Goal: Transaction & Acquisition: Book appointment/travel/reservation

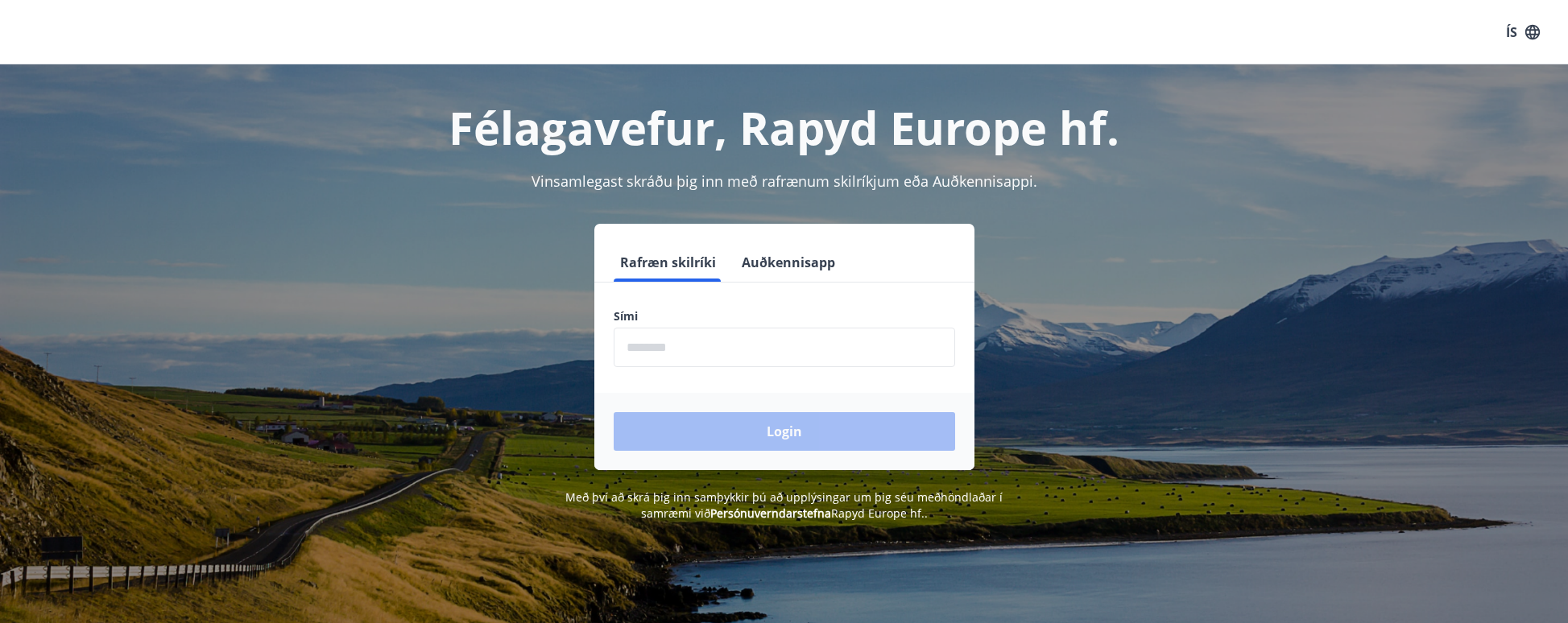
click at [780, 355] on input "phone" at bounding box center [784, 347] width 342 height 39
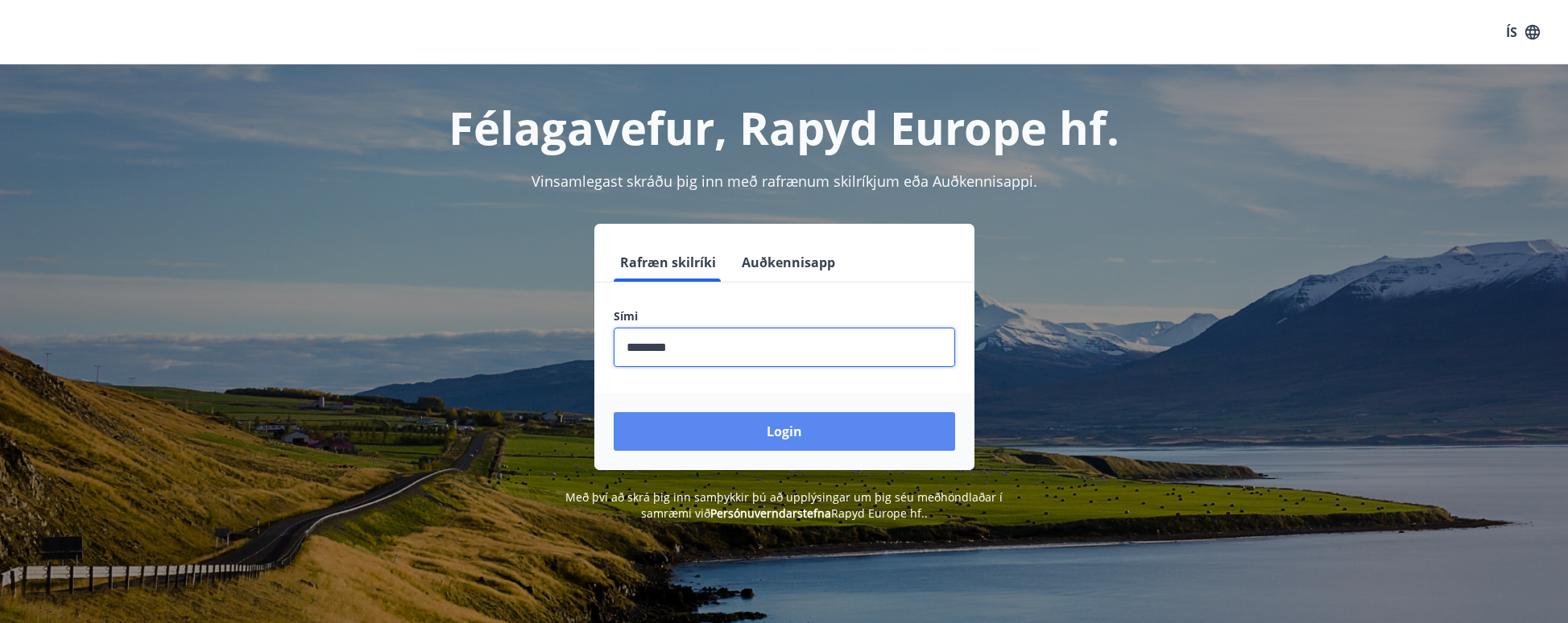
type input "********"
click at [806, 434] on button "Login" at bounding box center [784, 432] width 342 height 39
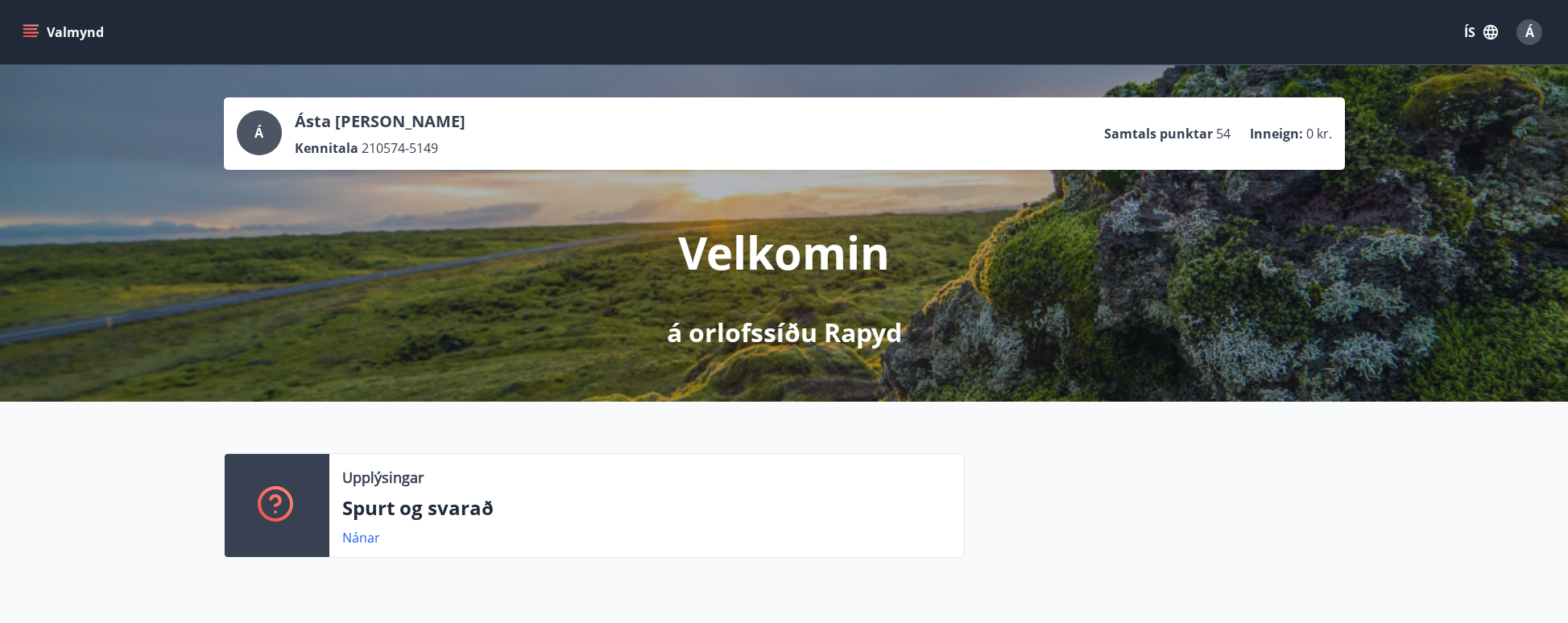
click at [37, 34] on icon "menu" at bounding box center [30, 32] width 17 height 17
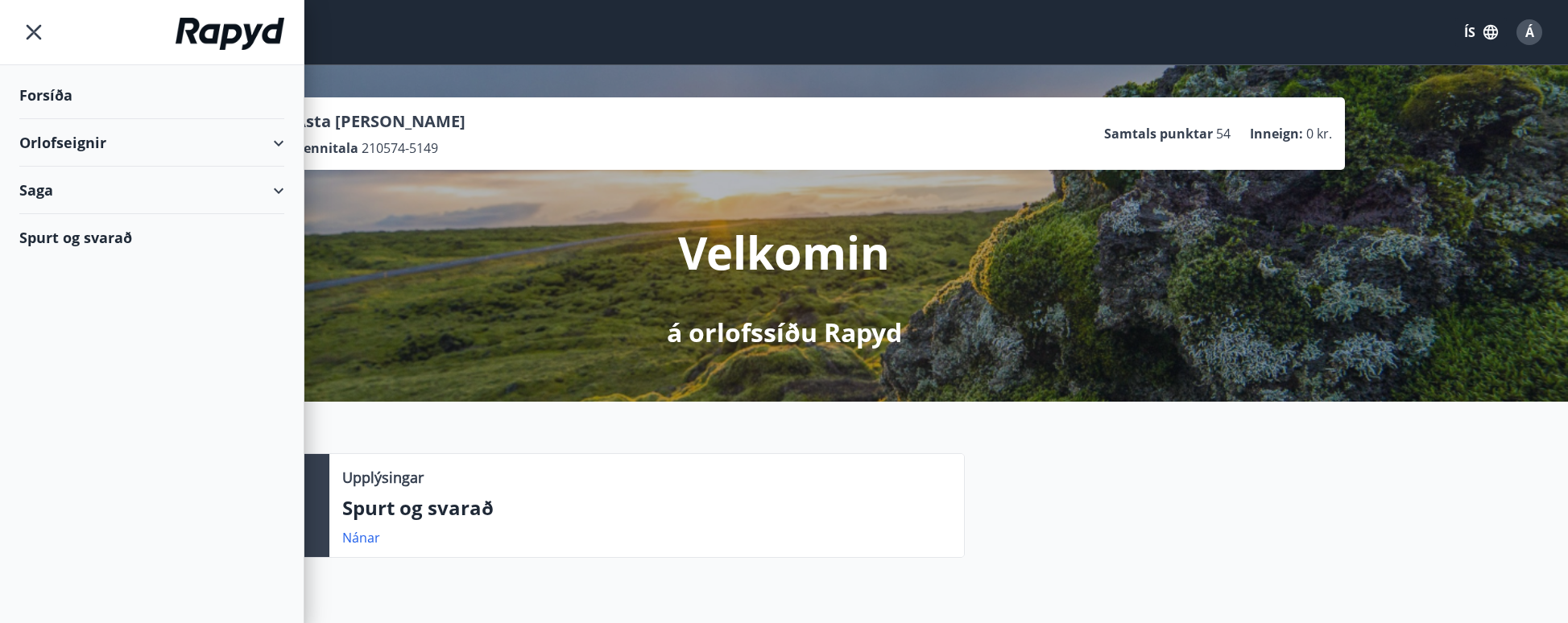
click at [215, 141] on div "Orlofseignir" at bounding box center [152, 142] width 265 height 48
click at [124, 221] on div "Bókunardagatal" at bounding box center [151, 216] width 239 height 34
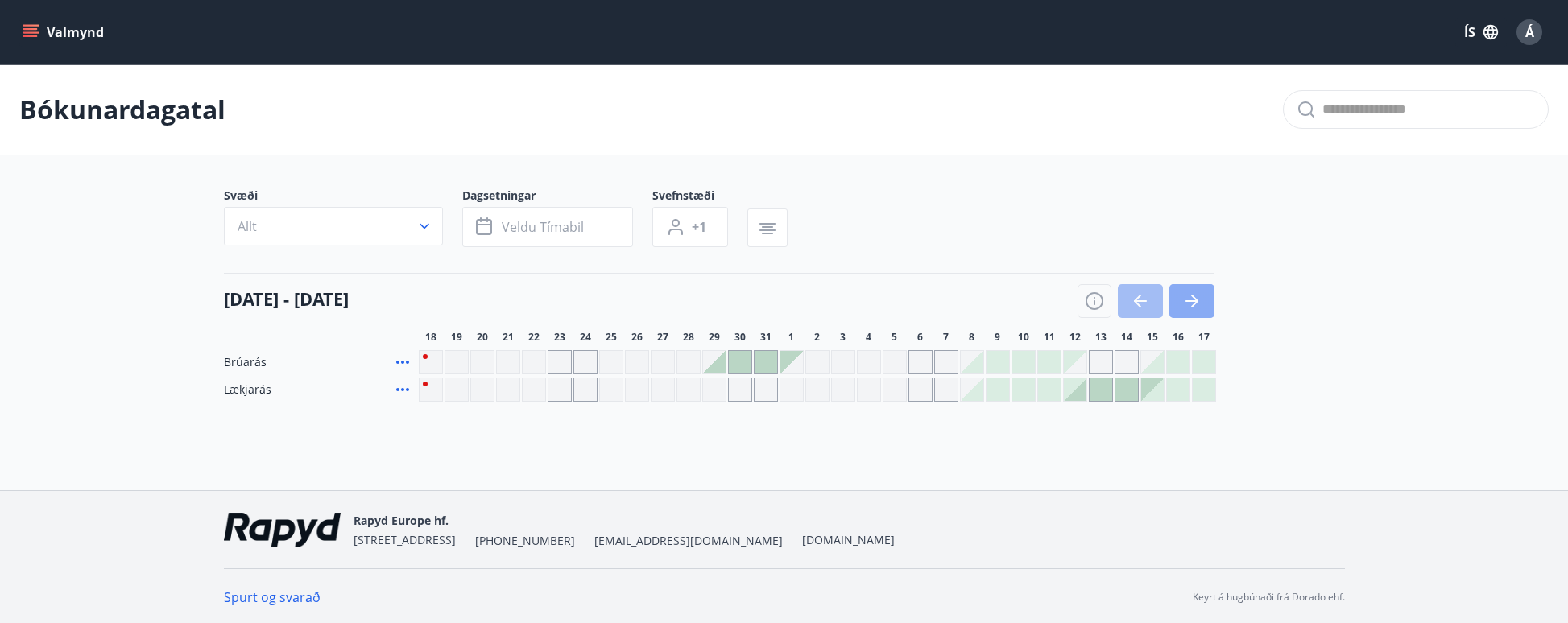
click at [1192, 301] on icon "button" at bounding box center [1191, 301] width 20 height 19
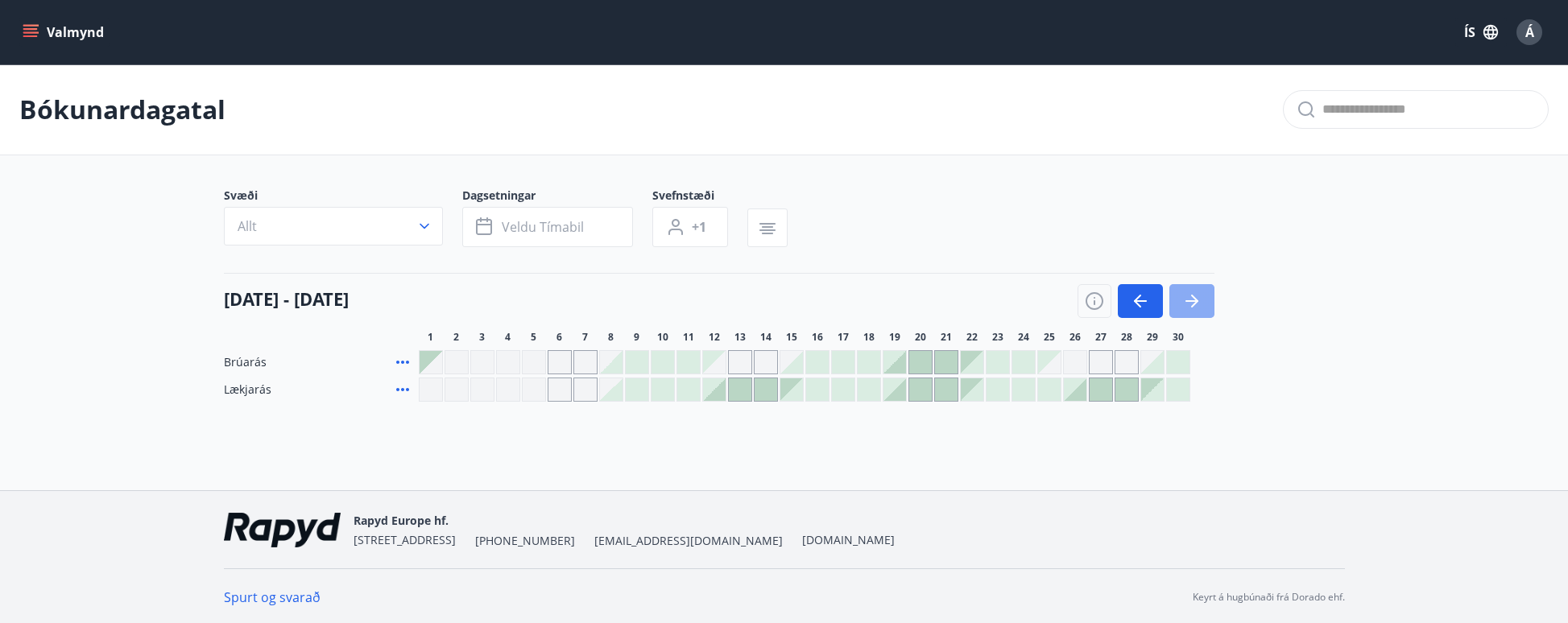
click at [1192, 301] on icon "button" at bounding box center [1191, 301] width 20 height 19
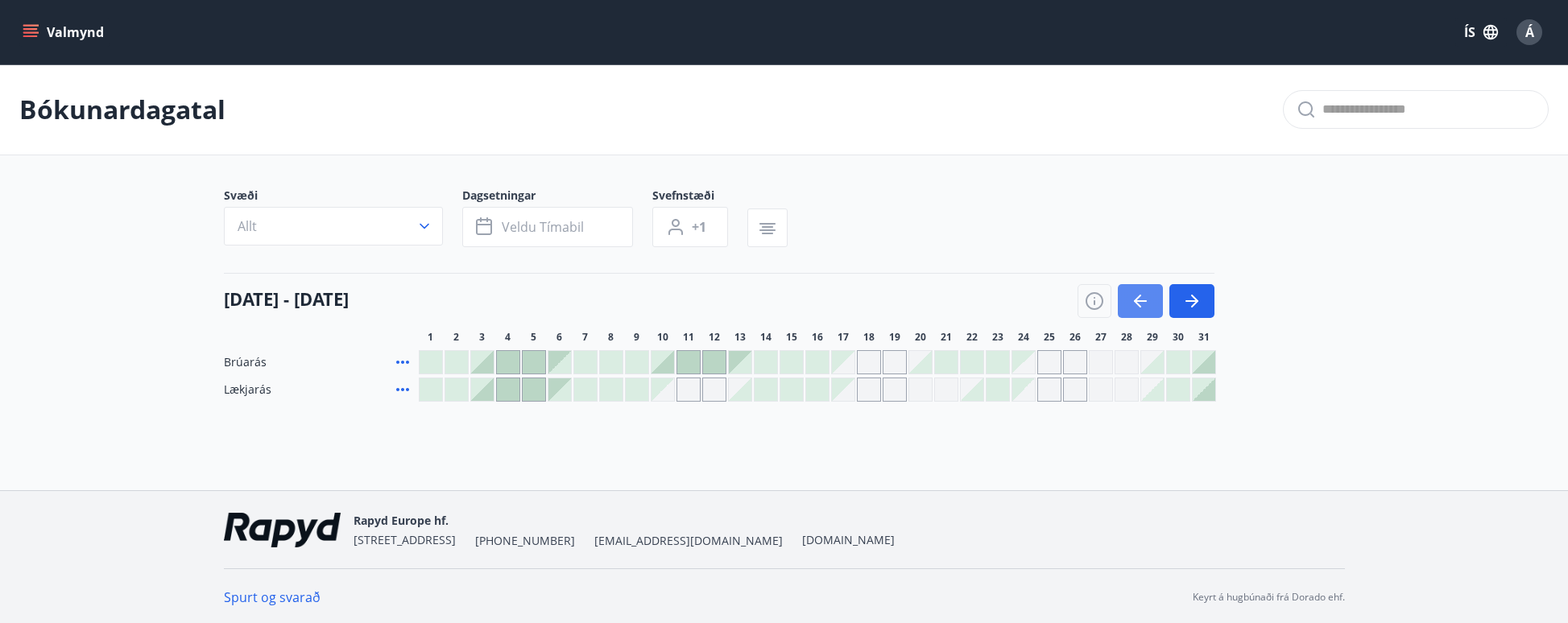
click at [1136, 303] on icon "button" at bounding box center [1141, 301] width 20 height 19
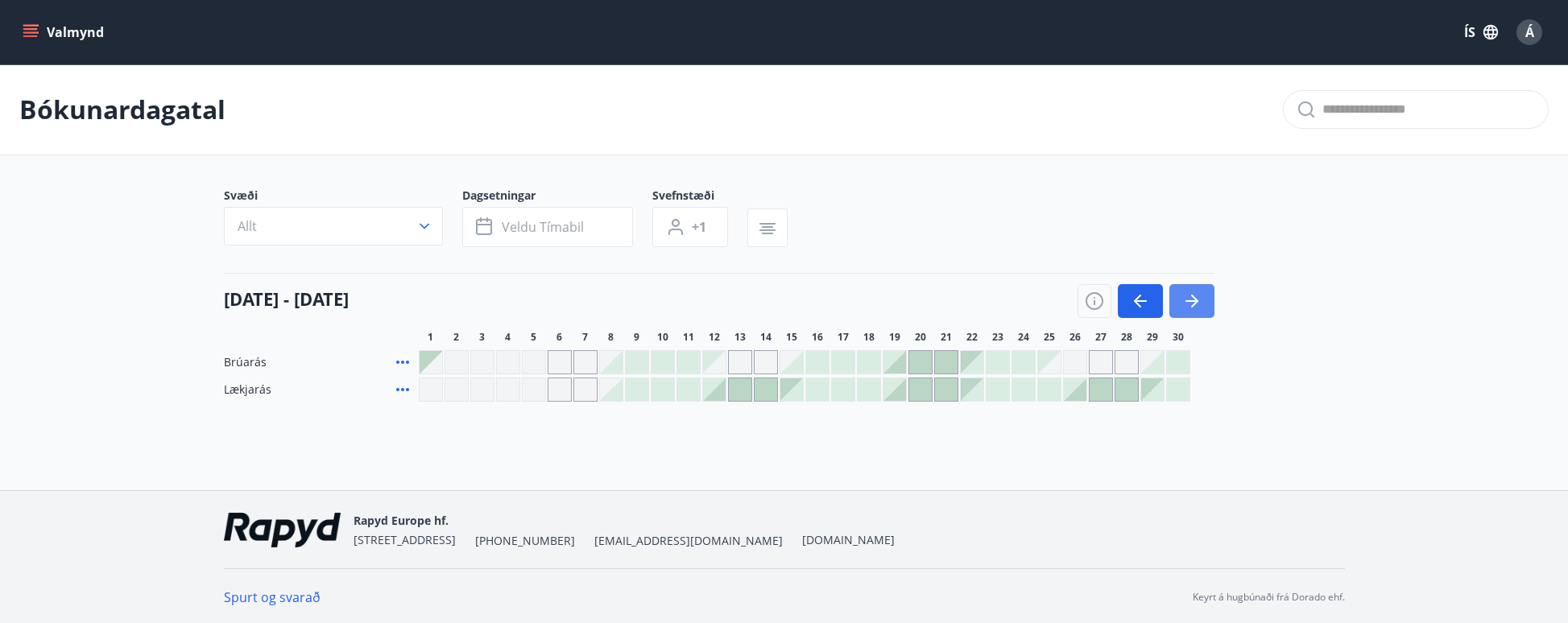
click at [1192, 301] on icon "button" at bounding box center [1191, 301] width 13 height 2
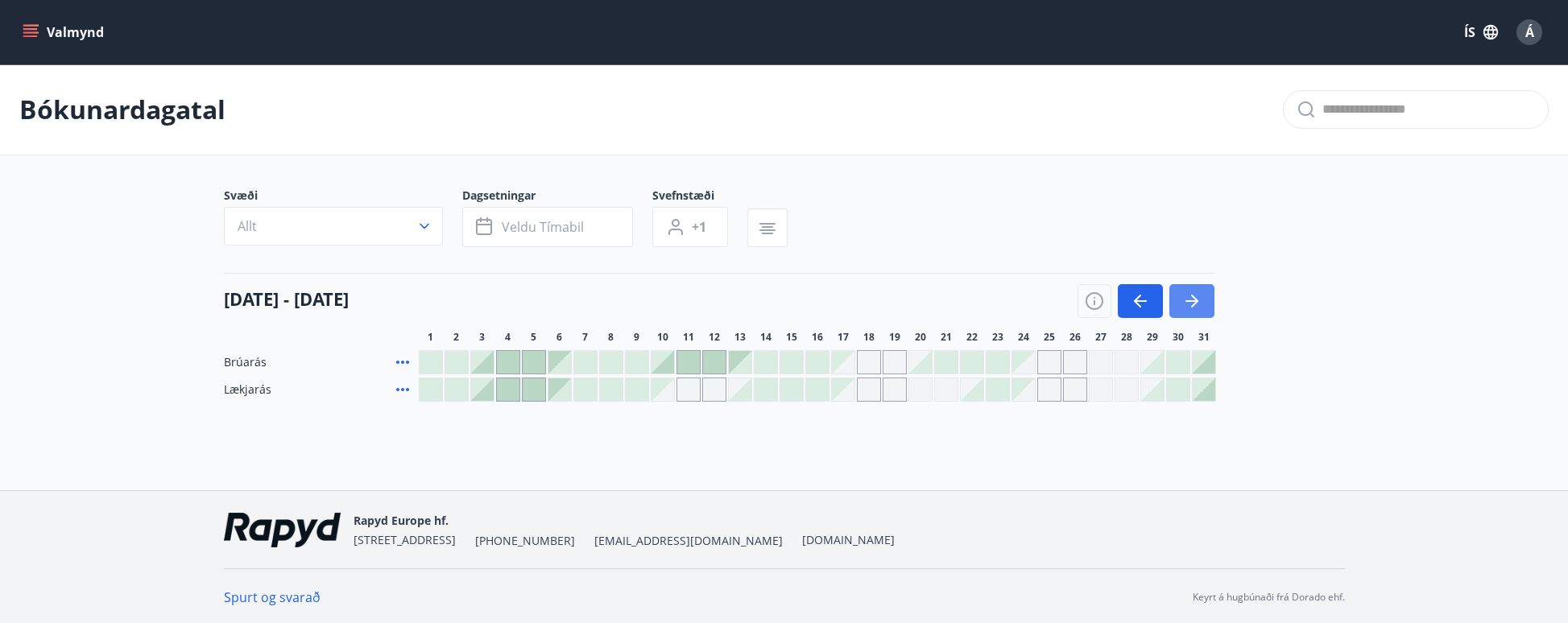
click at [1192, 301] on icon "button" at bounding box center [1191, 301] width 13 height 2
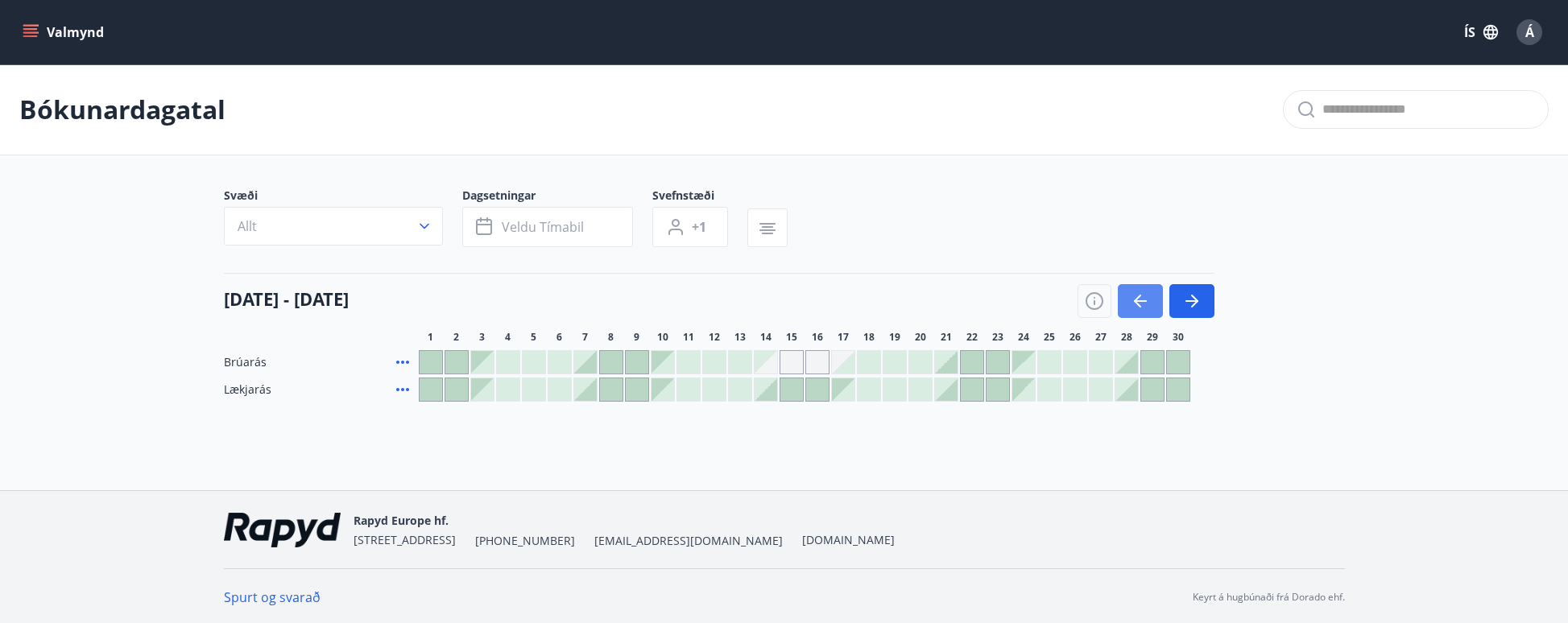
click at [1140, 298] on icon "button" at bounding box center [1141, 301] width 20 height 19
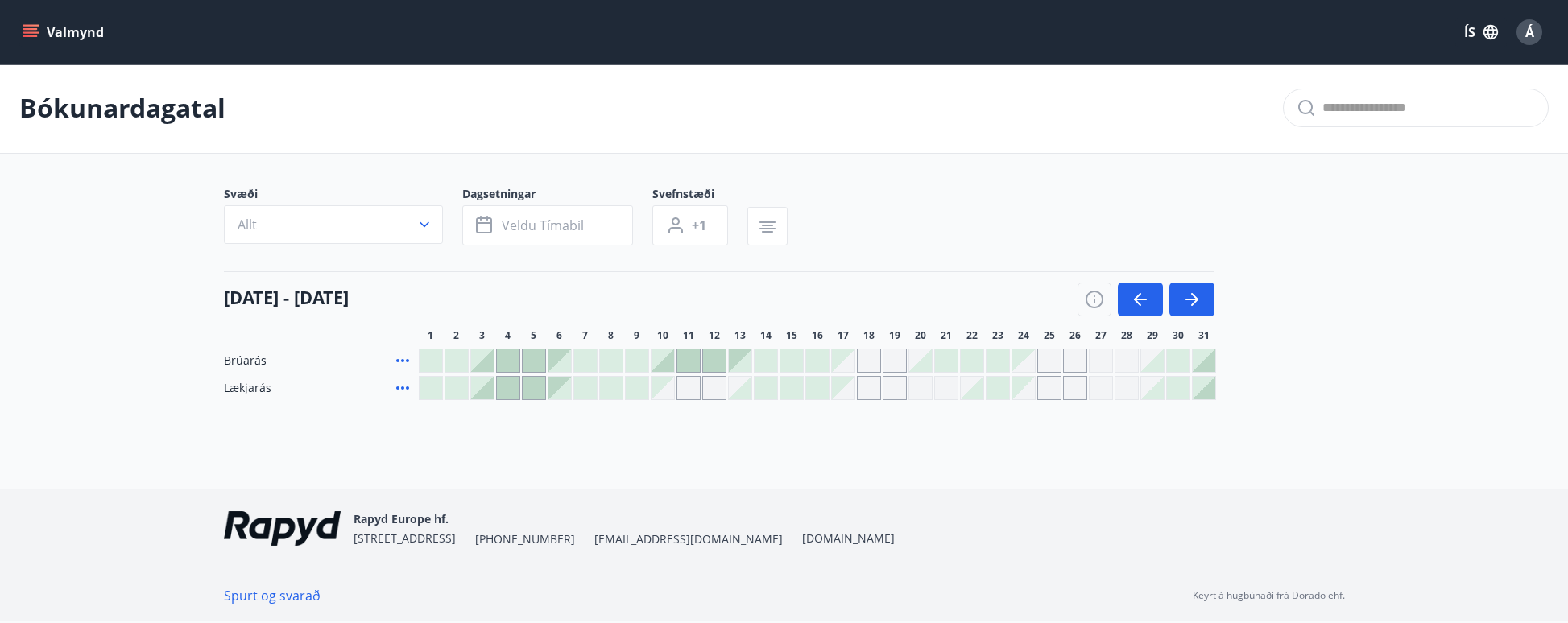
scroll to position [1, 0]
